Goal: Task Accomplishment & Management: Use online tool/utility

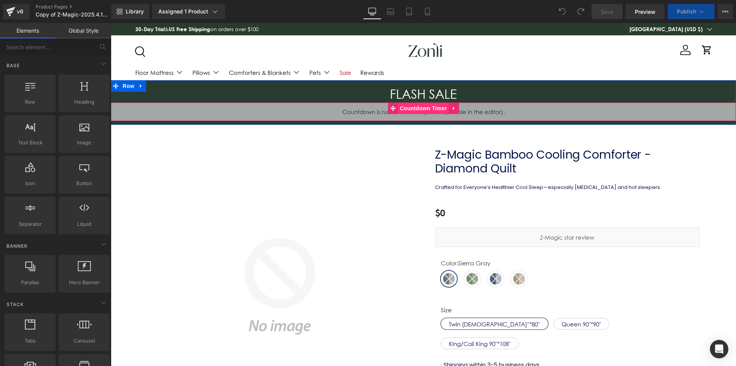
click at [402, 105] on span "Countdown Timer" at bounding box center [423, 108] width 51 height 12
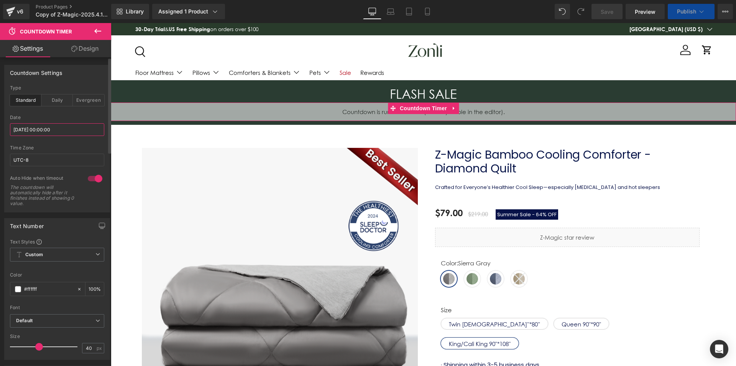
click at [51, 128] on input "[DATE] 00:00:00" at bounding box center [57, 129] width 94 height 13
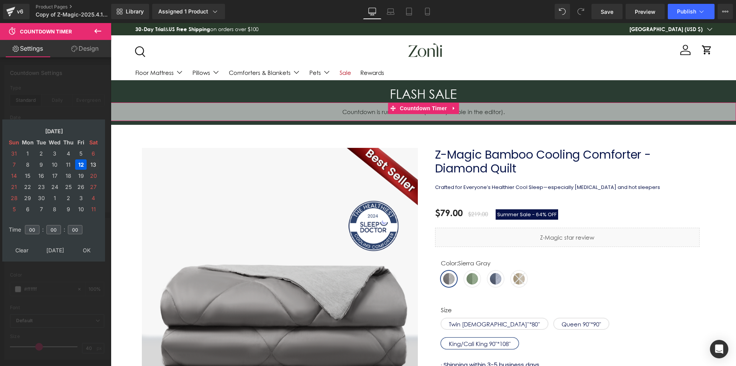
click at [97, 167] on td "13" at bounding box center [93, 164] width 12 height 10
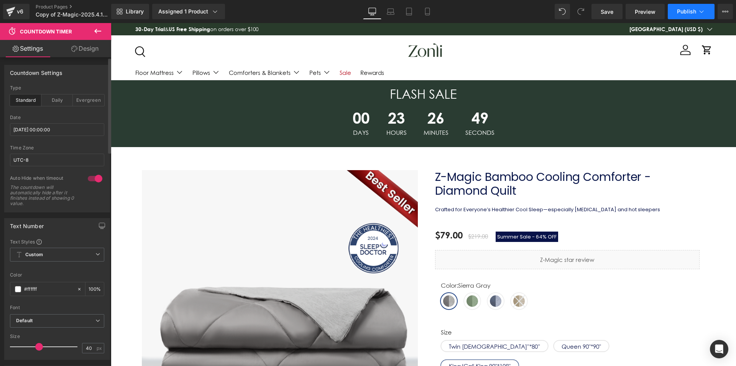
click at [686, 9] on span "Publish" at bounding box center [686, 11] width 19 height 6
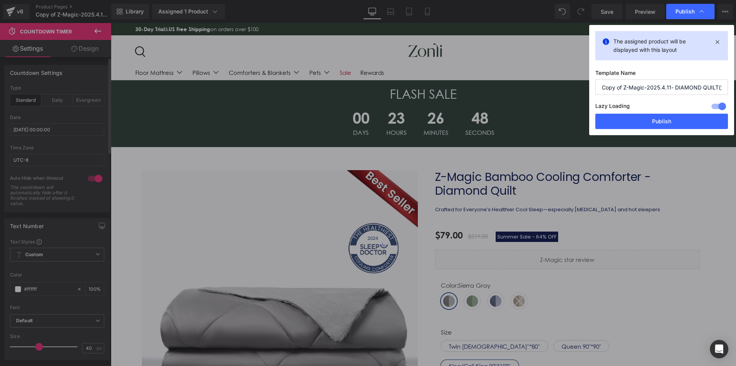
click at [675, 112] on div "Lazy Loading Build Upgrade plan to unlock" at bounding box center [662, 107] width 133 height 13
click at [675, 116] on button "Publish" at bounding box center [662, 121] width 133 height 15
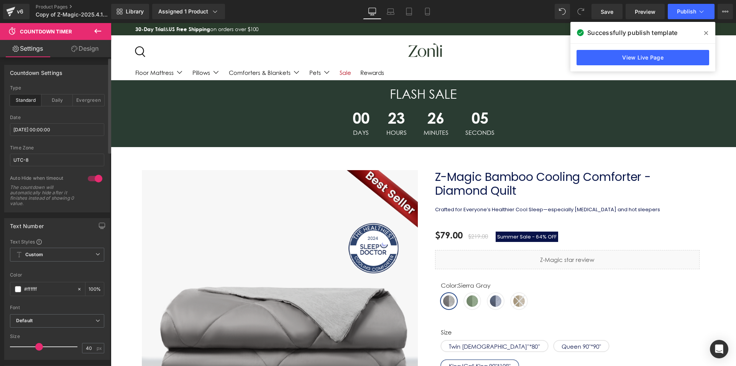
click at [705, 32] on icon at bounding box center [707, 33] width 4 height 4
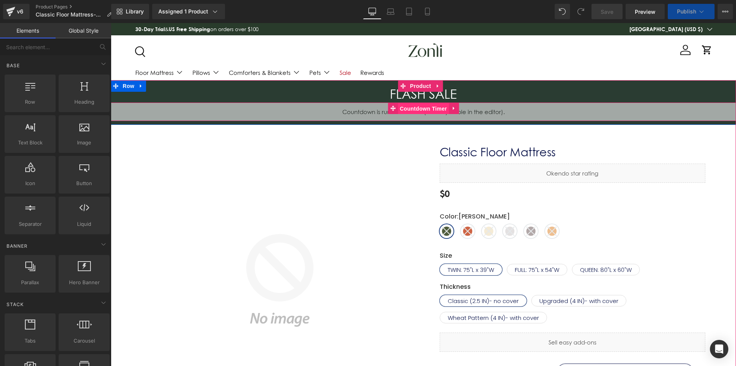
click at [424, 109] on span "Countdown Timer" at bounding box center [423, 109] width 51 height 12
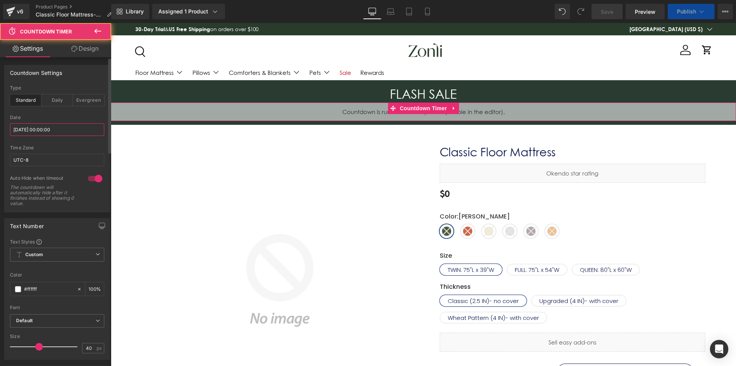
click at [45, 128] on input "[DATE] 00:00:00" at bounding box center [57, 129] width 94 height 13
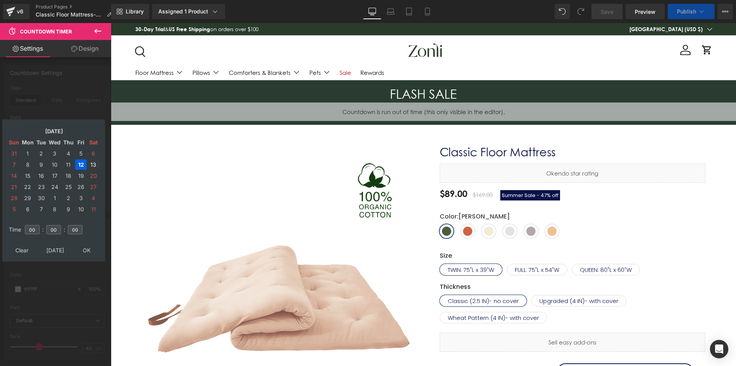
click at [95, 165] on td "13" at bounding box center [93, 164] width 12 height 10
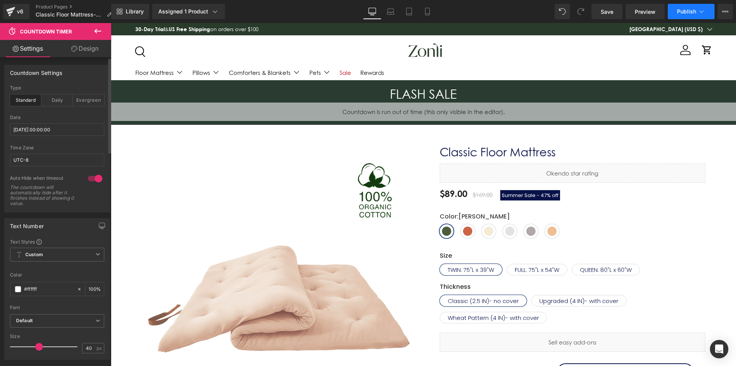
click at [686, 6] on button "Publish" at bounding box center [691, 11] width 47 height 15
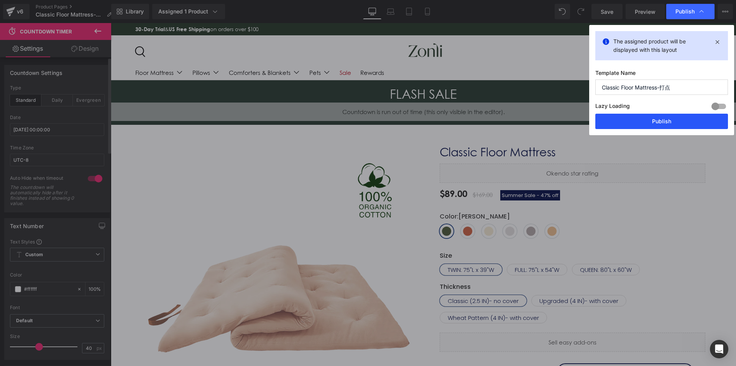
click at [646, 114] on button "Publish" at bounding box center [662, 121] width 133 height 15
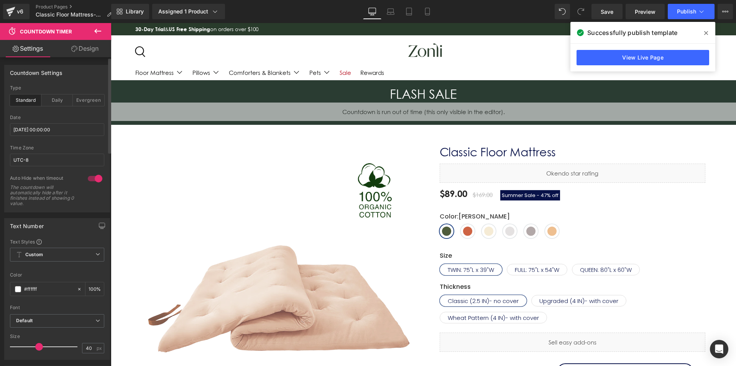
click at [708, 32] on span at bounding box center [706, 33] width 12 height 12
